Goal: Check status: Verify the current state of an ongoing process or item

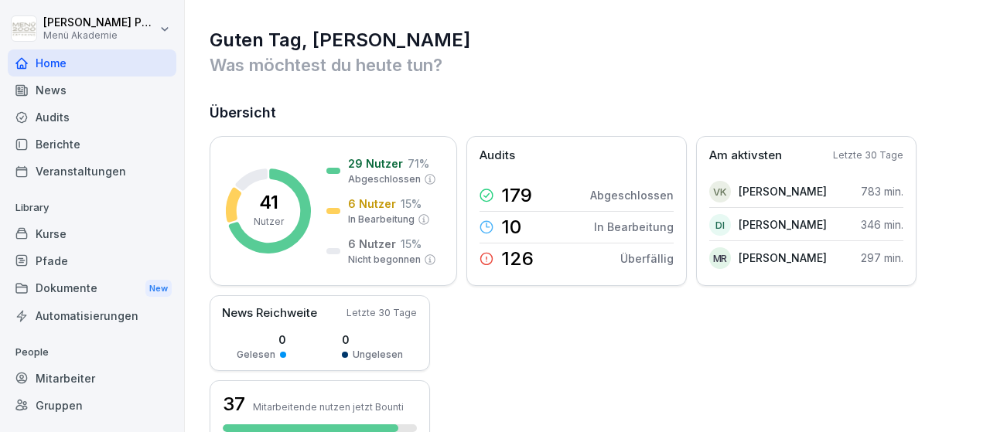
click at [86, 374] on div "Mitarbeiter" at bounding box center [92, 378] width 169 height 27
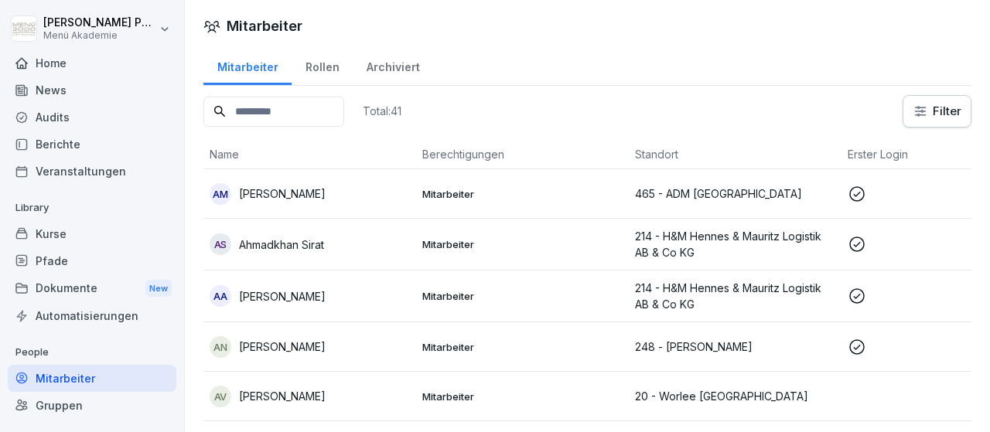
click at [471, 196] on p "Mitarbeiter" at bounding box center [522, 194] width 200 height 14
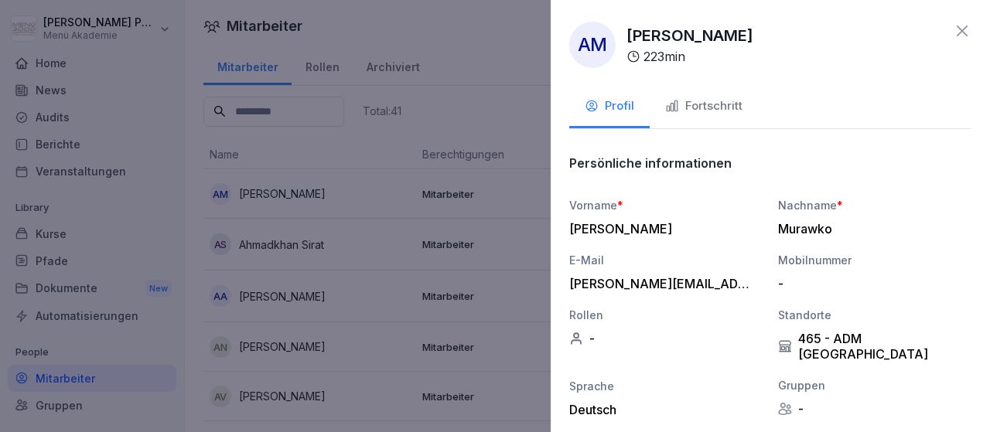
click at [703, 106] on div "Fortschritt" at bounding box center [703, 106] width 77 height 18
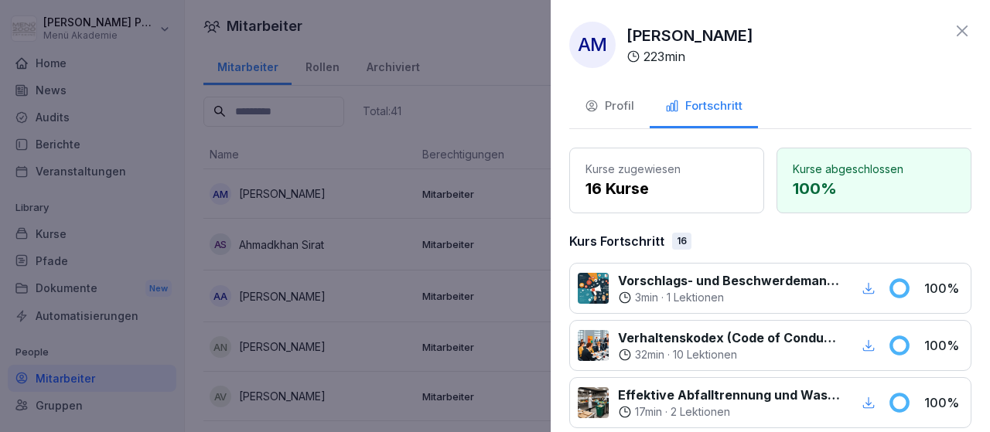
drag, startPoint x: 960, startPoint y: 30, endPoint x: 902, endPoint y: 43, distance: 59.3
click at [960, 30] on icon at bounding box center [962, 31] width 19 height 19
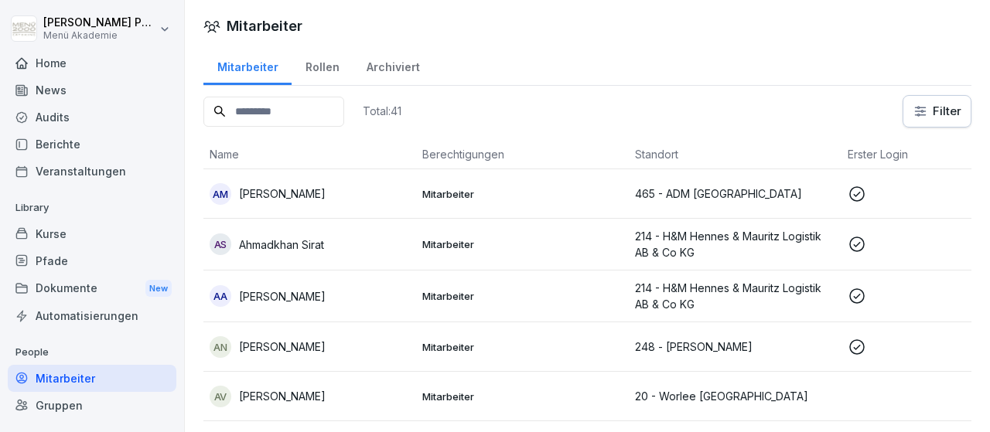
click at [322, 245] on p "Ahmadkhan Sirat" at bounding box center [281, 245] width 85 height 16
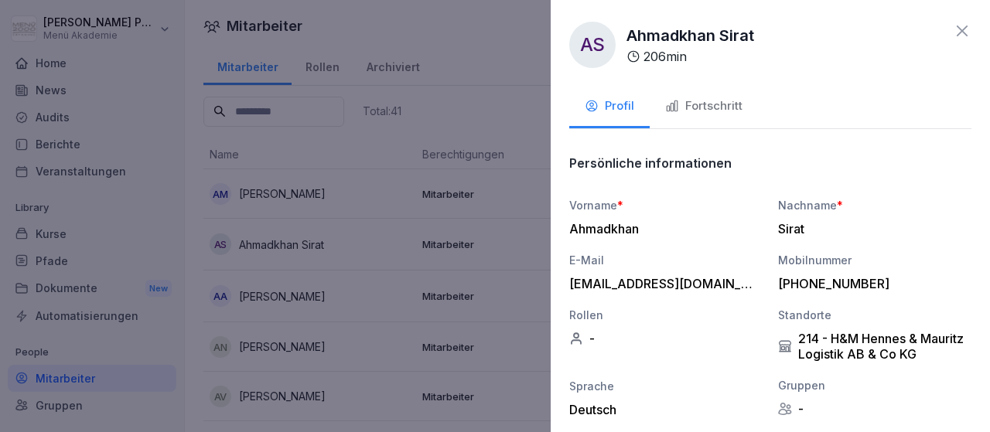
click at [708, 101] on div "Fortschritt" at bounding box center [703, 106] width 77 height 18
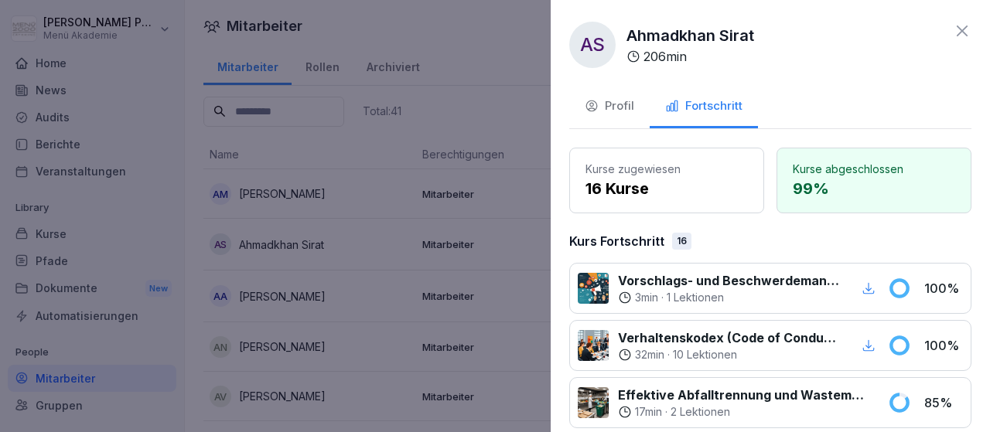
click at [962, 33] on icon at bounding box center [962, 31] width 19 height 19
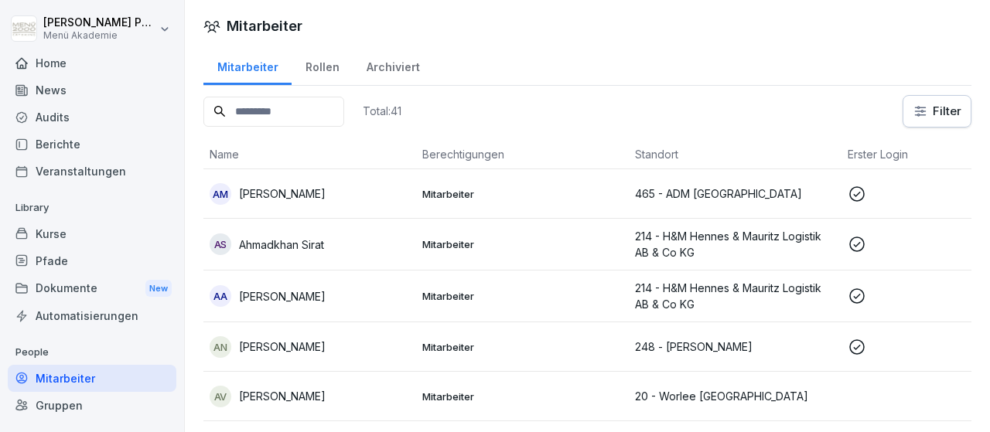
click at [309, 296] on p "[PERSON_NAME]" at bounding box center [282, 297] width 87 height 16
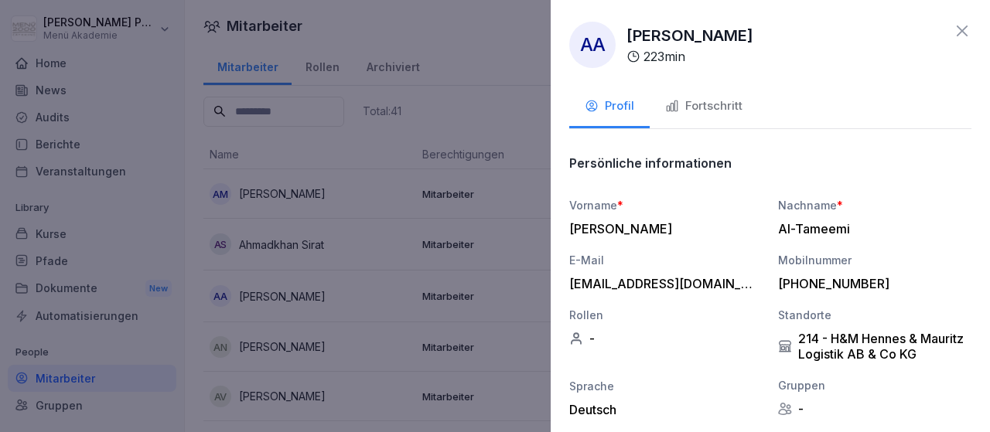
click at [717, 100] on div "Fortschritt" at bounding box center [703, 106] width 77 height 18
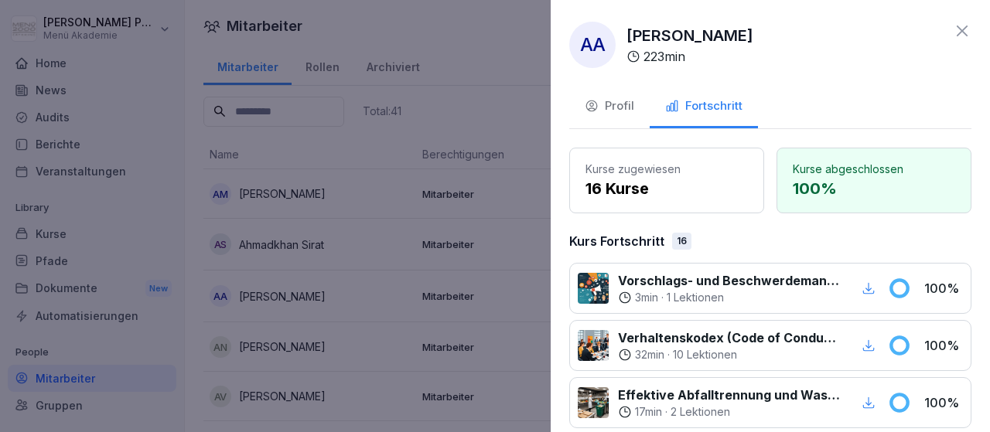
click at [962, 32] on icon at bounding box center [962, 31] width 19 height 19
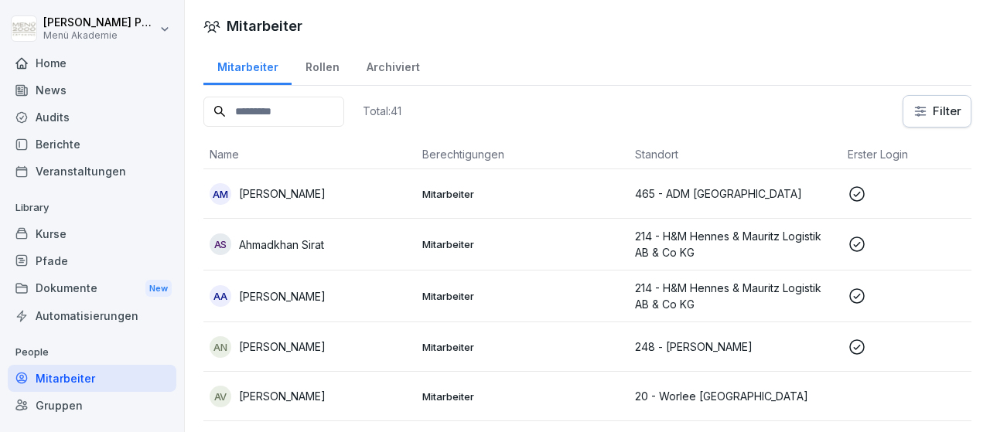
click at [272, 352] on p "[PERSON_NAME]" at bounding box center [282, 347] width 87 height 16
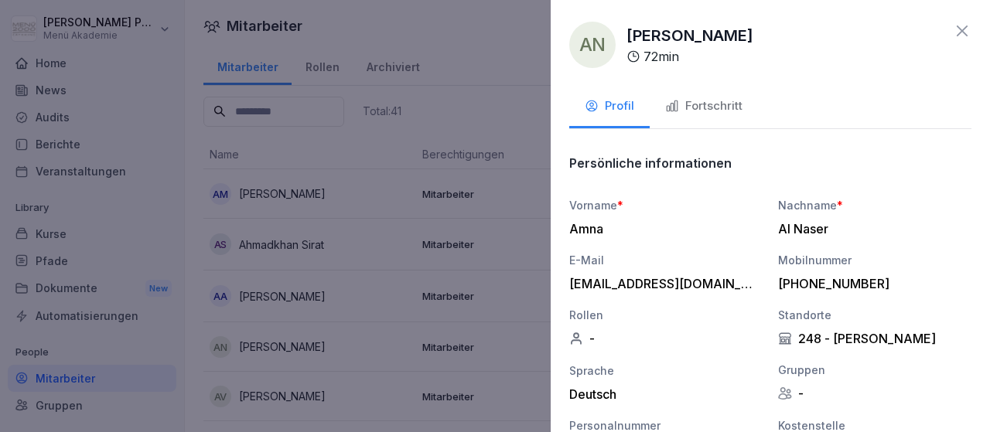
click at [712, 114] on div "Fortschritt" at bounding box center [703, 106] width 77 height 18
